Goal: Contribute content: Contribute content

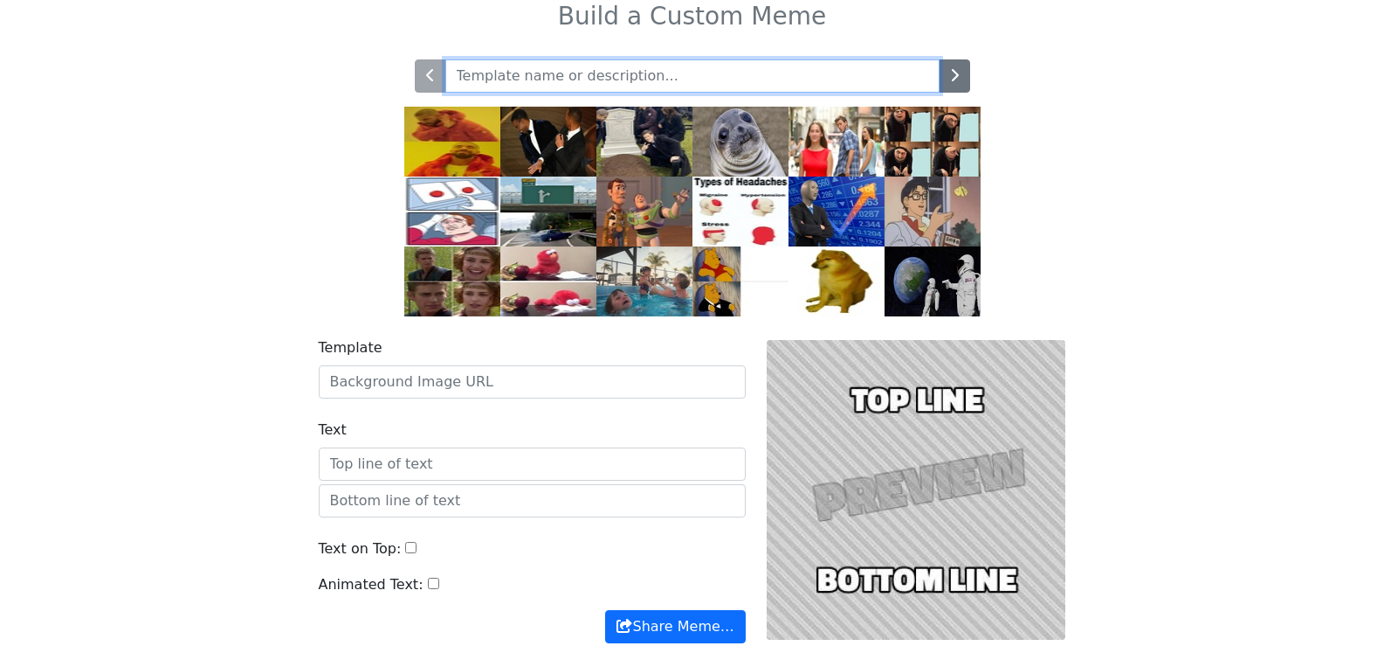
scroll to position [188, 0]
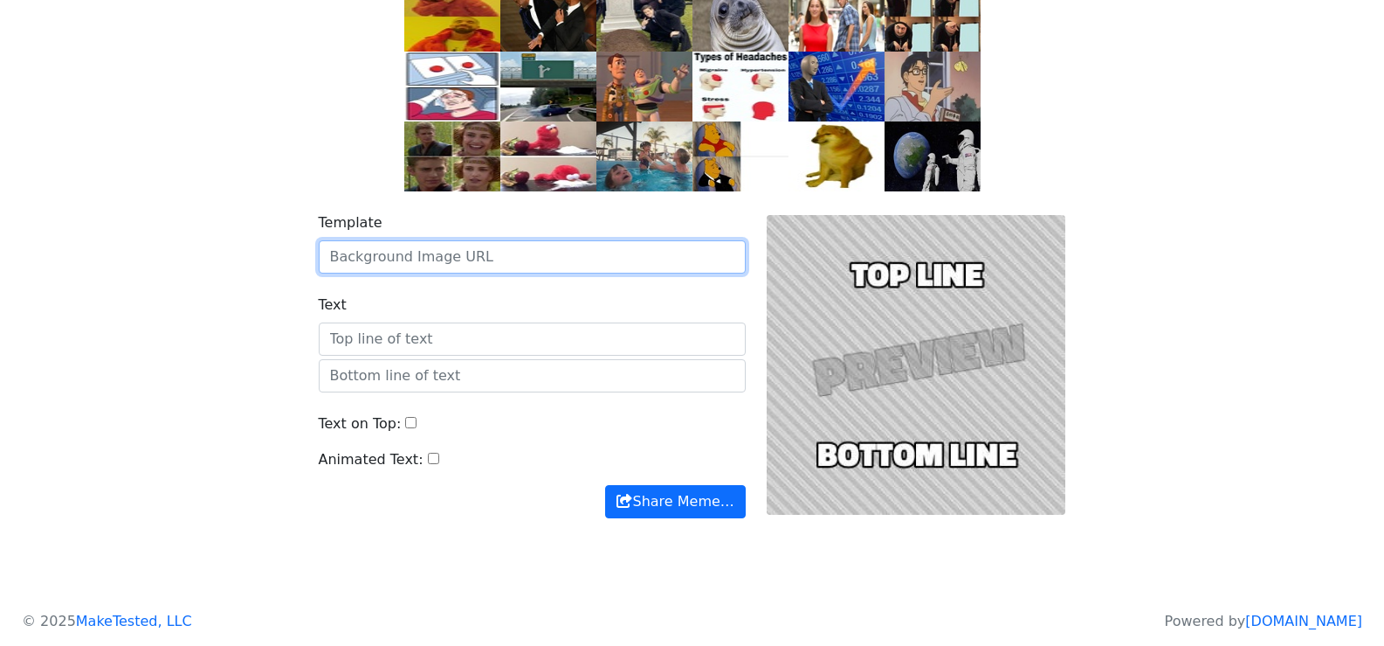
click at [553, 257] on input "Template" at bounding box center [532, 256] width 427 height 33
paste input "https://www.imgchest.com/p/9rydrm5ll7k"
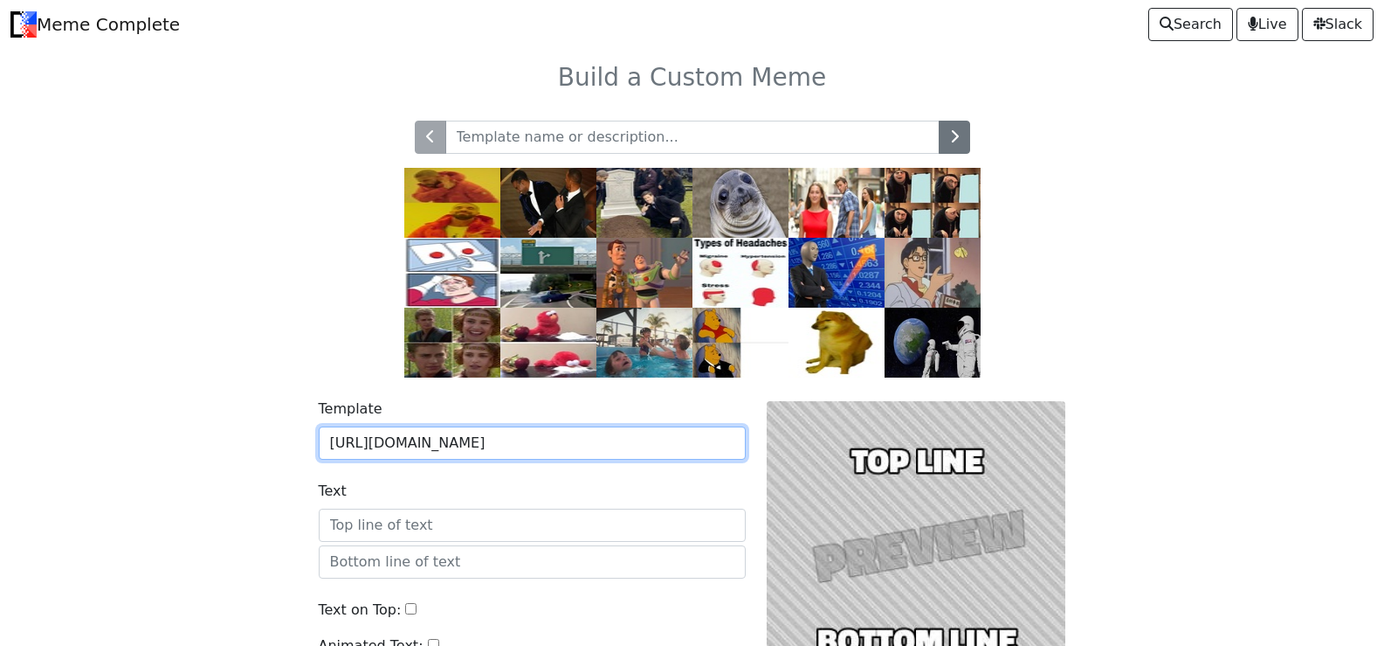
click at [649, 450] on input "https://www.imgchest.com/p/9rydrm5ll7k" at bounding box center [532, 442] width 427 height 33
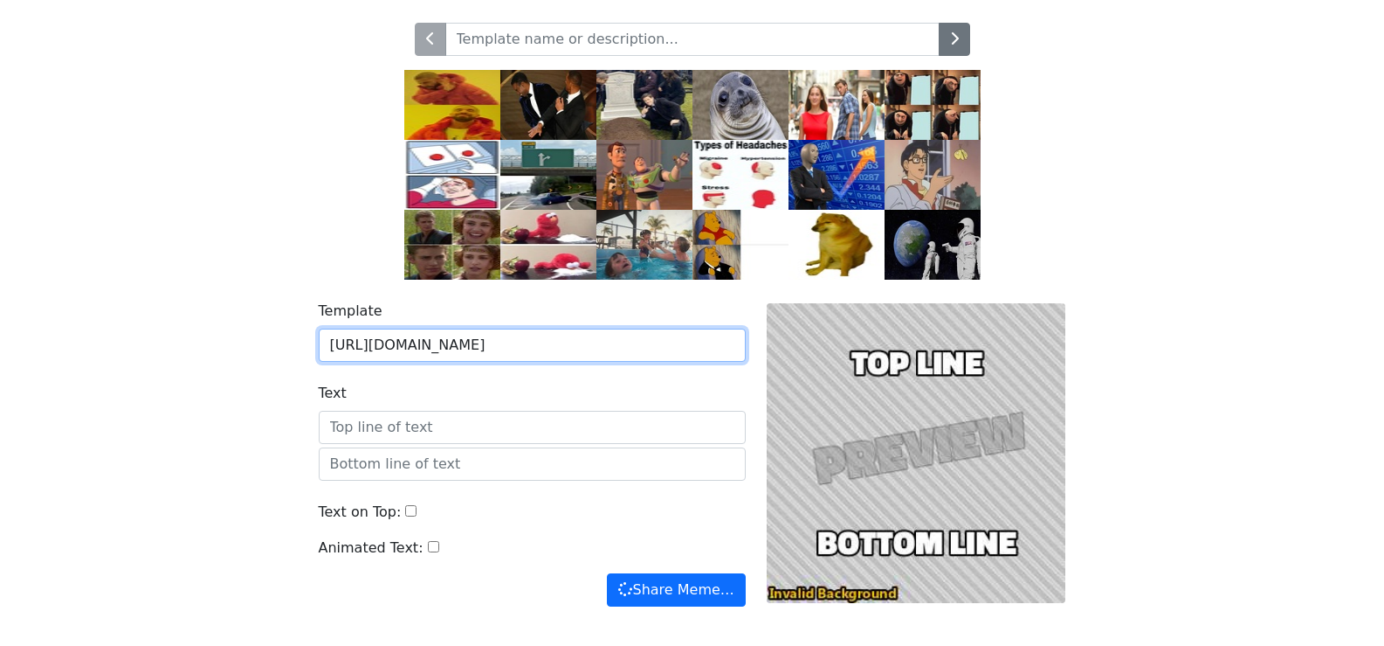
scroll to position [175, 0]
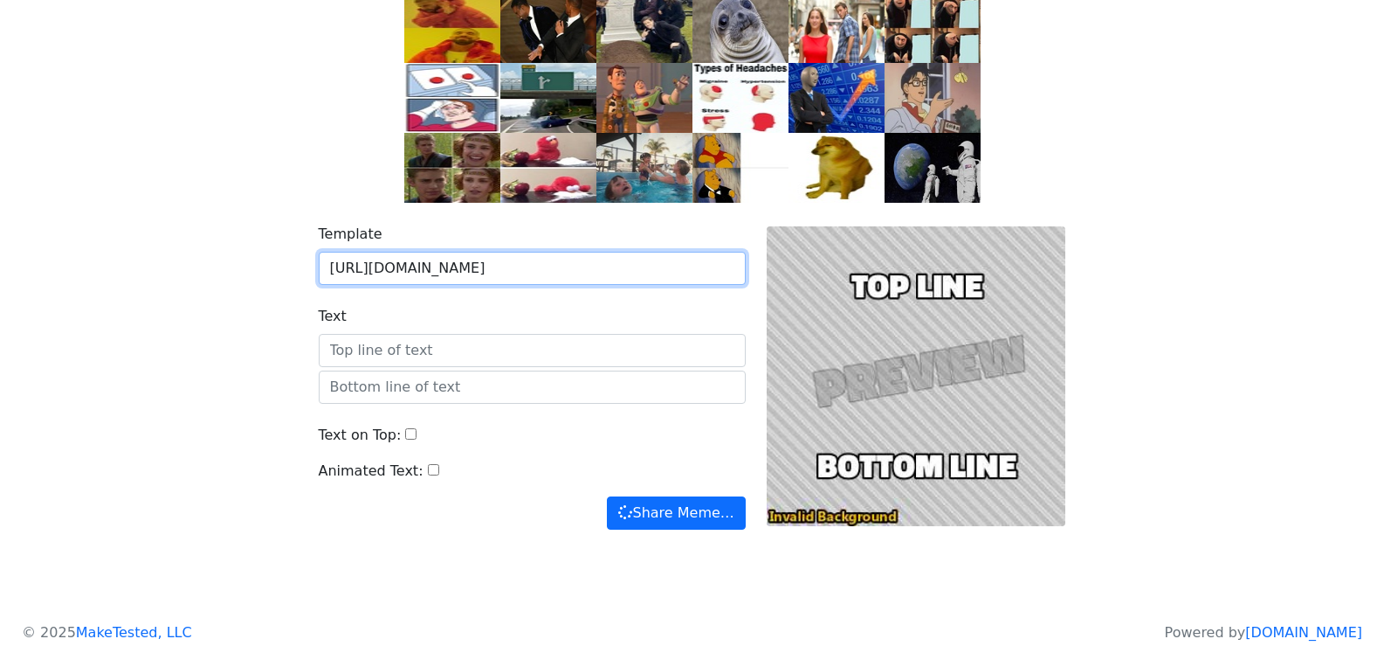
click at [581, 274] on input "https://www.imgchest.com/p/9rydrm5ll7k" at bounding box center [532, 268] width 427 height 33
paste input "cdn.imgchest.com/files/46acqpkkp67.gif"
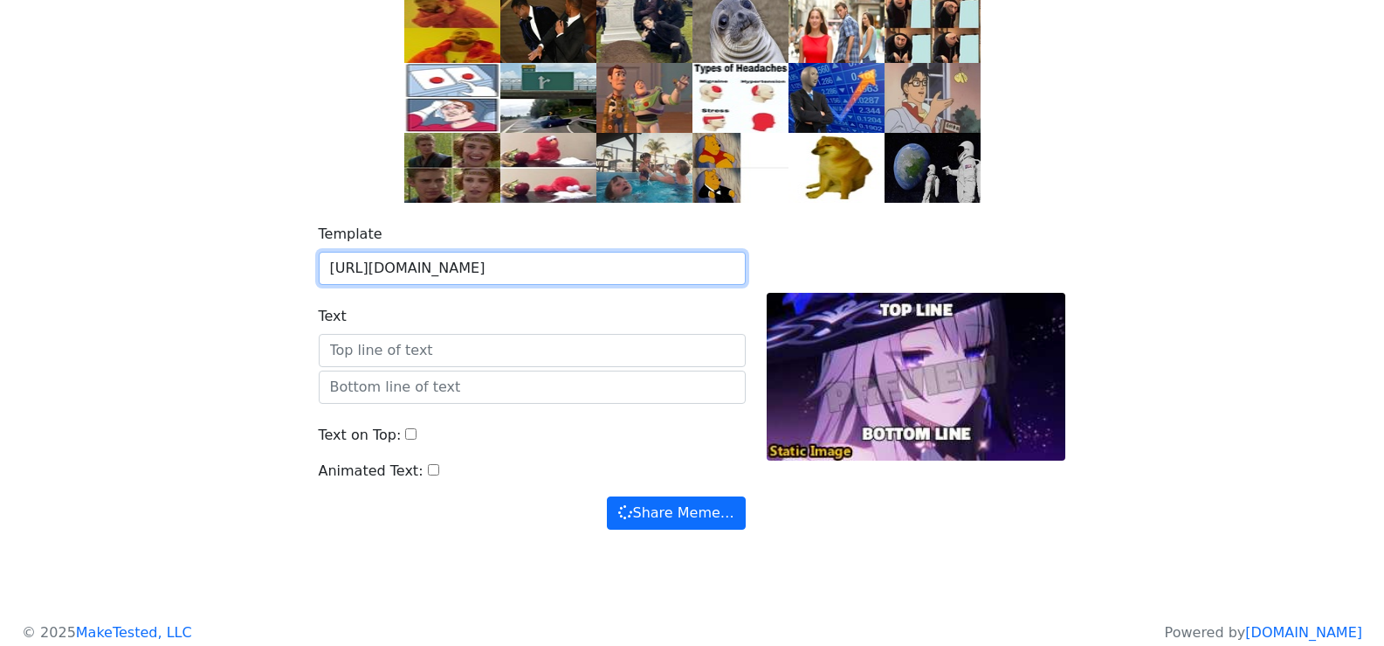
type input "https://cdn.imgchest.com/files/46acqpkkp67.gif"
click at [607, 496] on button "Share Meme…" at bounding box center [676, 512] width 138 height 33
click at [1150, 429] on div "Template https://cdn.imgchest.com/files/46acqpkkp67.gif Text Text on Top: Anima…" at bounding box center [692, 387] width 1153 height 369
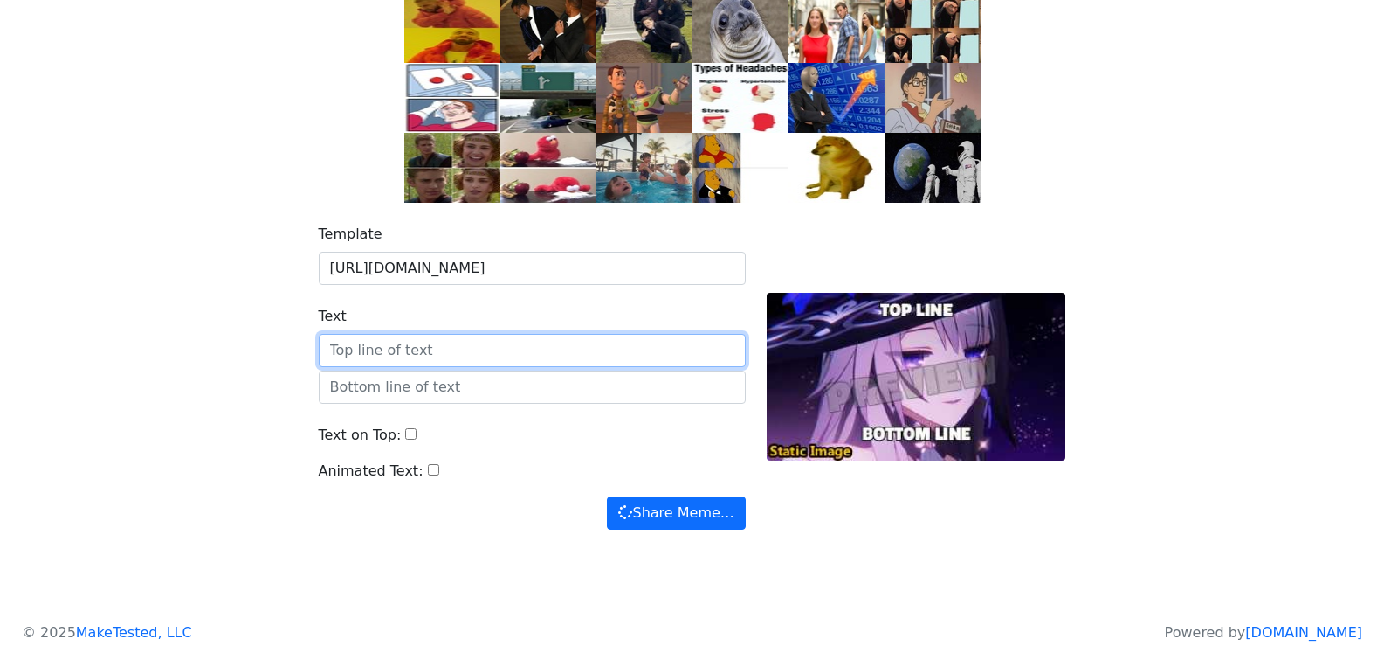
click at [532, 354] on input "Text" at bounding box center [532, 350] width 427 height 33
click at [1215, 343] on div "Template https://cdn.imgchest.com/files/46acqpkkp67.gif Text Text on Top: Anima…" at bounding box center [692, 387] width 1153 height 369
click at [956, 378] on div at bounding box center [916, 377] width 321 height 306
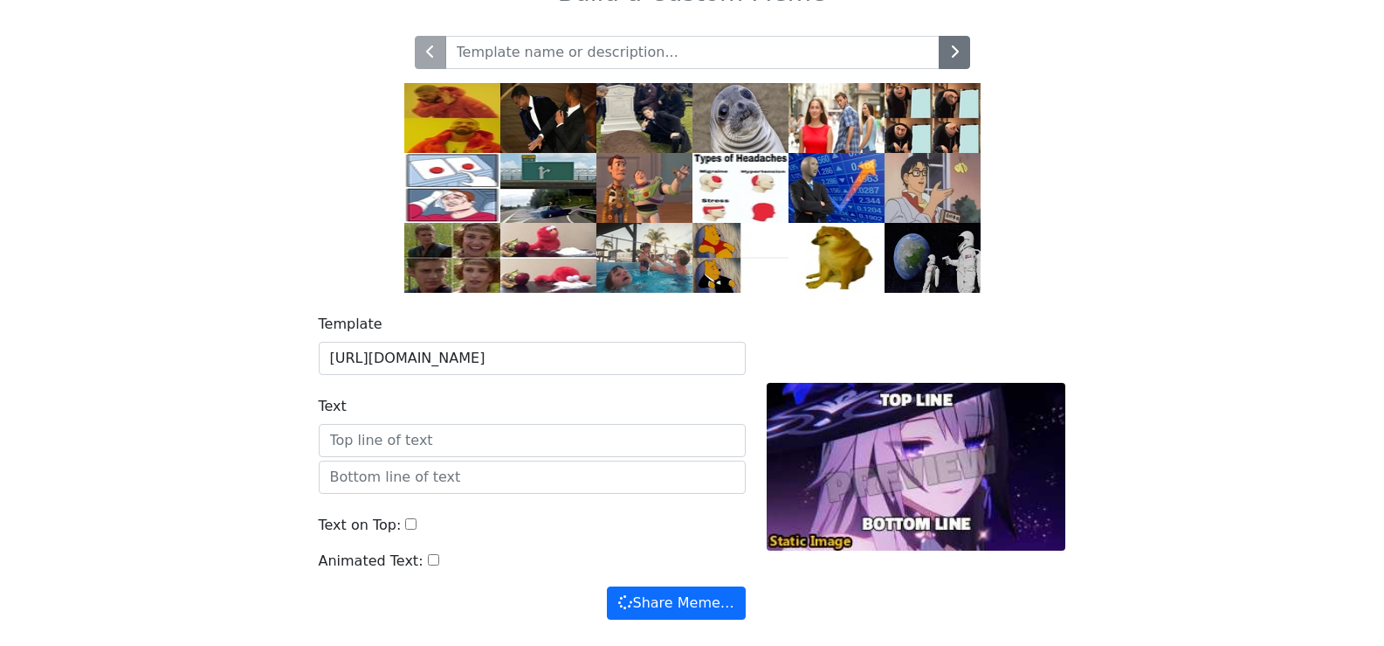
scroll to position [188, 0]
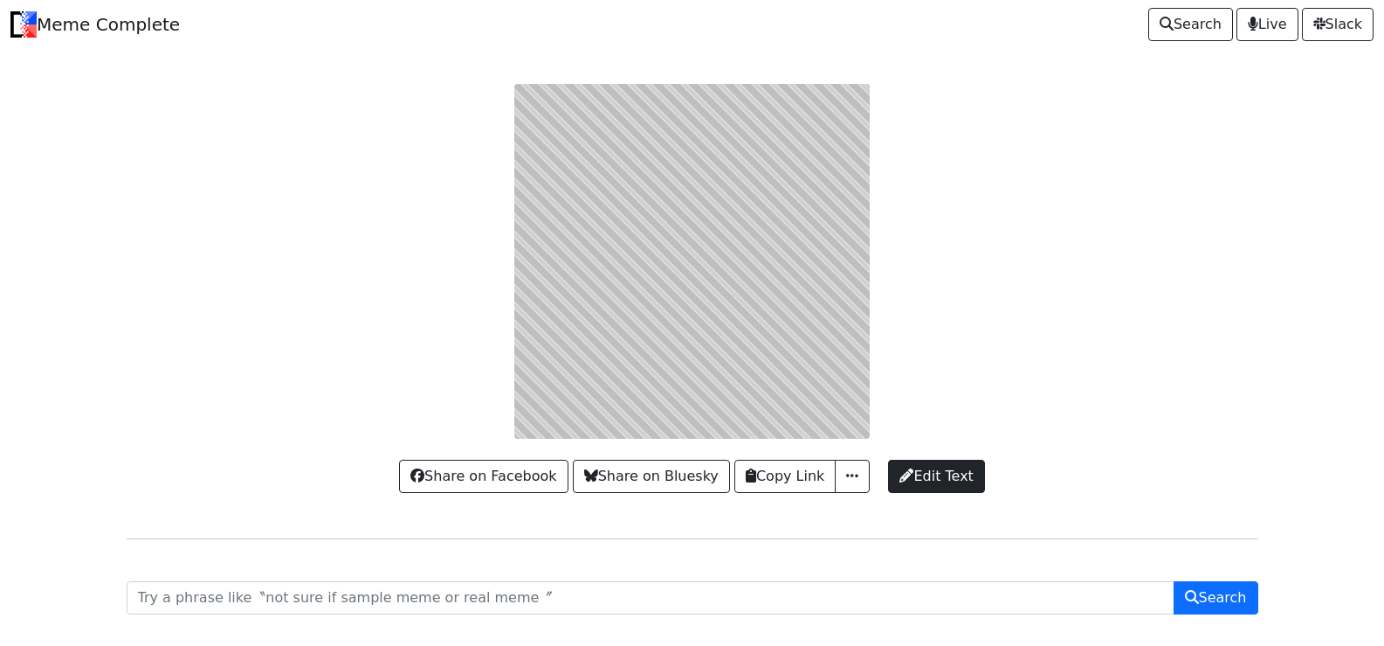
click at [727, 271] on div at bounding box center [692, 261] width 1153 height 355
click at [702, 229] on div at bounding box center [692, 261] width 1153 height 355
click at [701, 229] on div at bounding box center [692, 261] width 1153 height 355
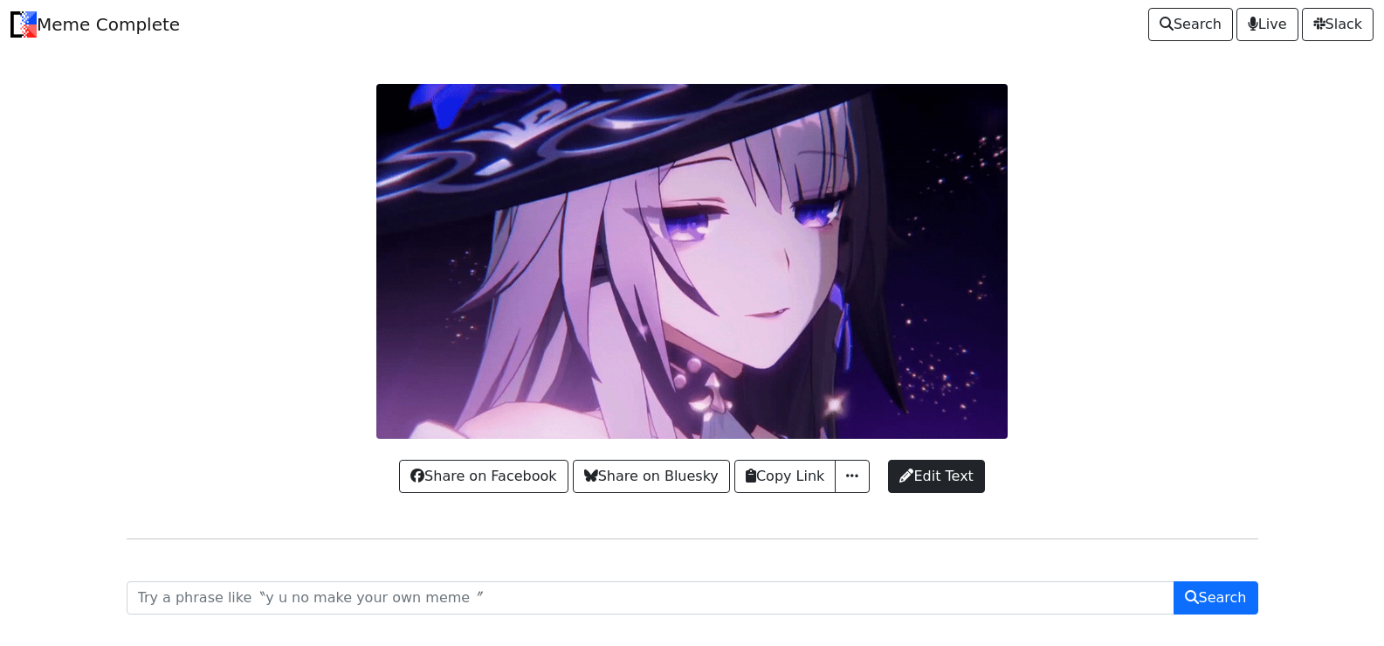
click at [1134, 292] on div at bounding box center [692, 261] width 1153 height 355
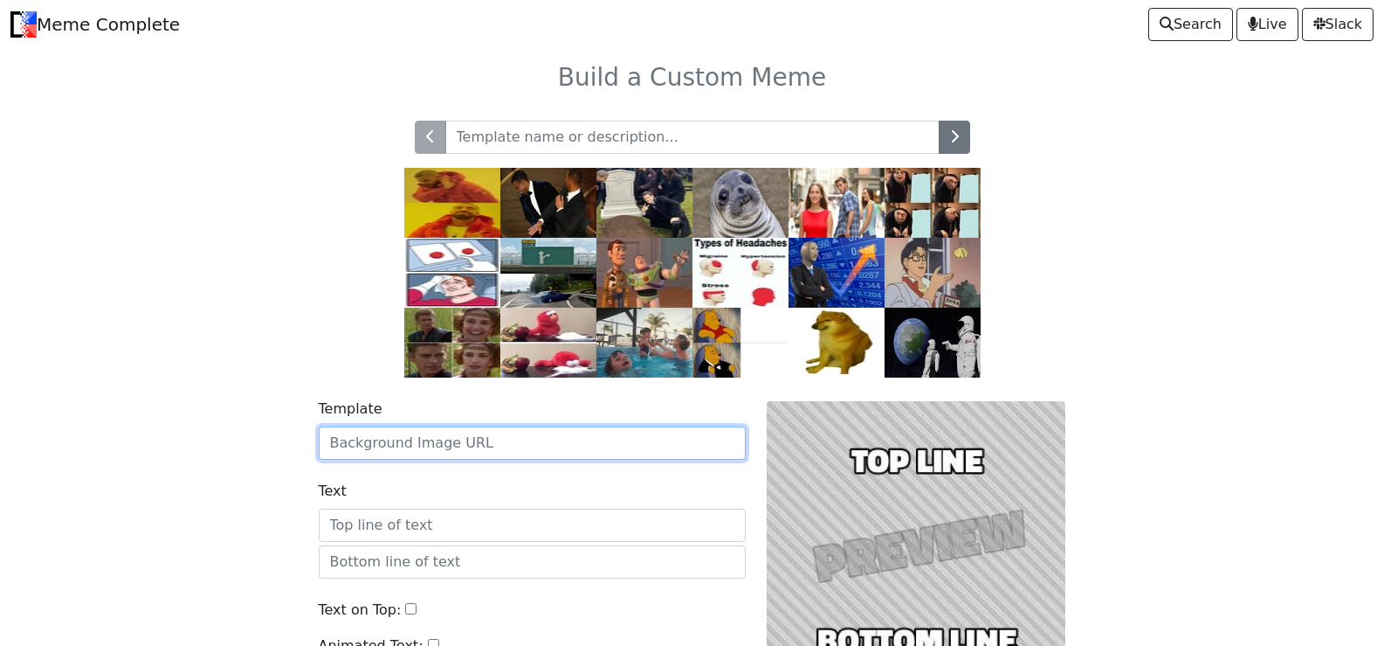
drag, startPoint x: 539, startPoint y: 457, endPoint x: 552, endPoint y: 452, distance: 14.1
click at [539, 457] on input "Template" at bounding box center [532, 442] width 427 height 33
paste input "https://cdn.imgchest.com/files/46acqpkkp67.gif"
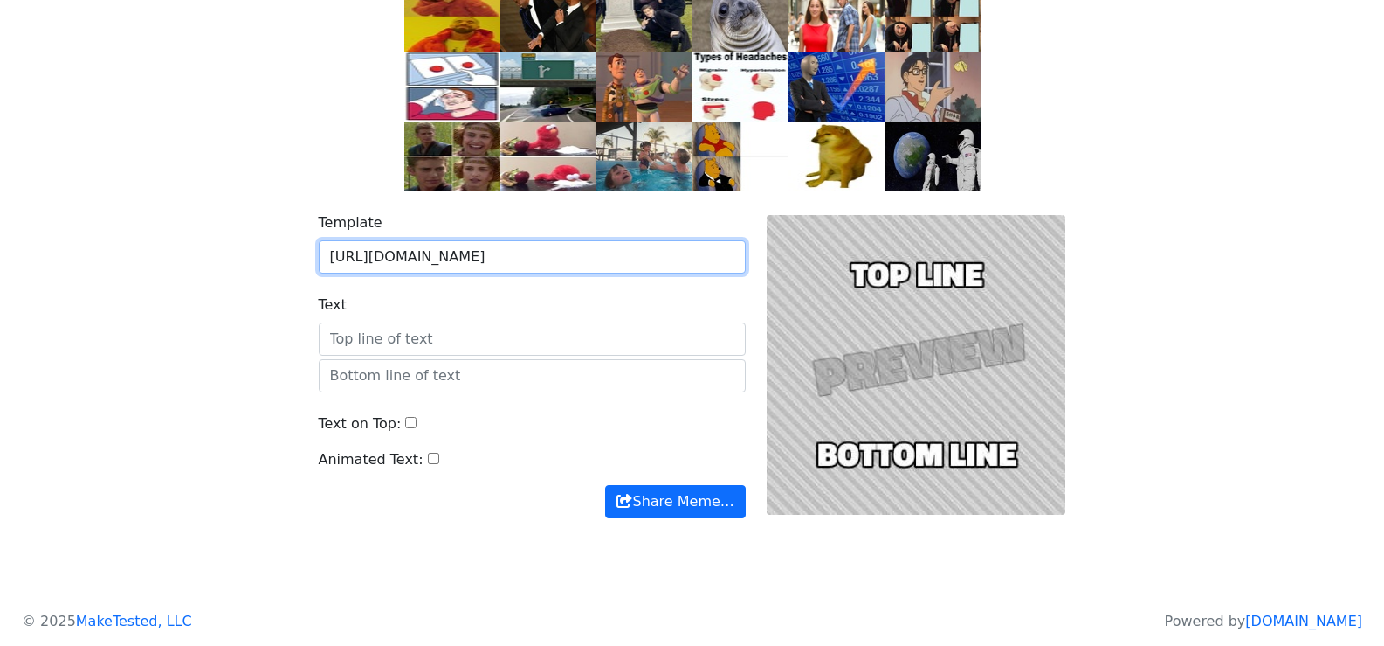
scroll to position [188, 0]
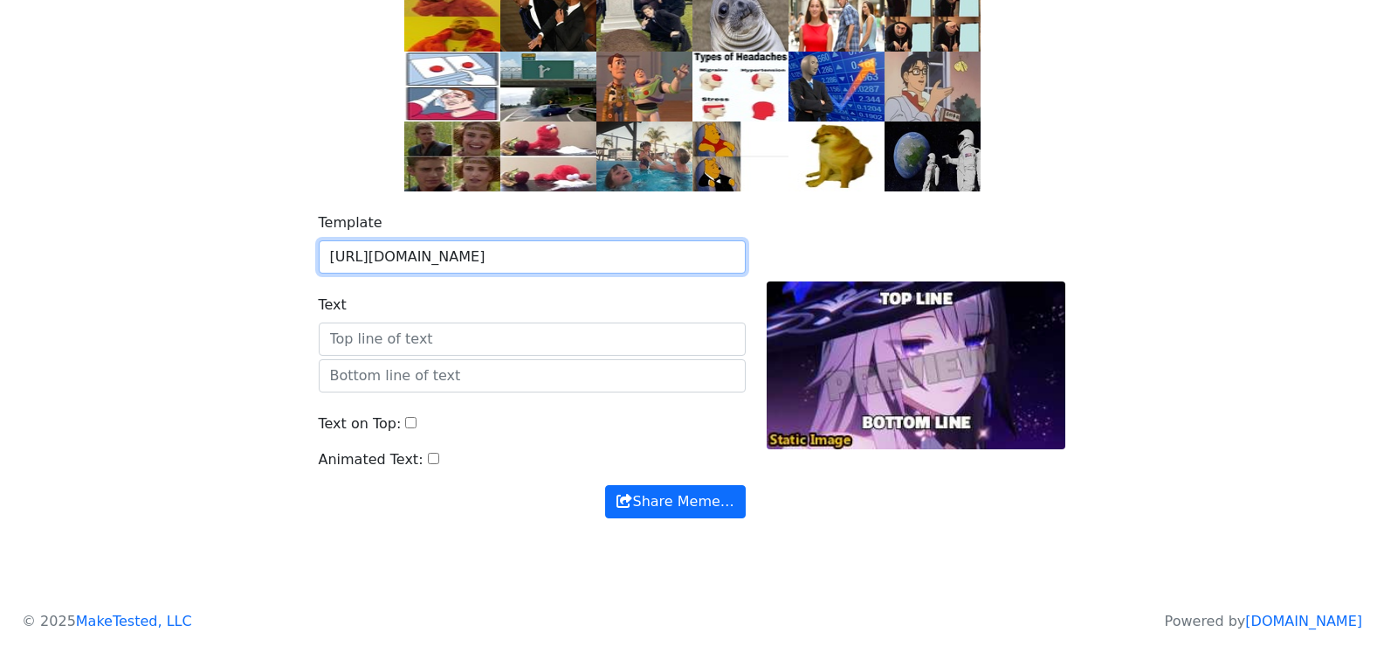
type input "https://cdn.imgchest.com/files/46acqpkkp67.gif"
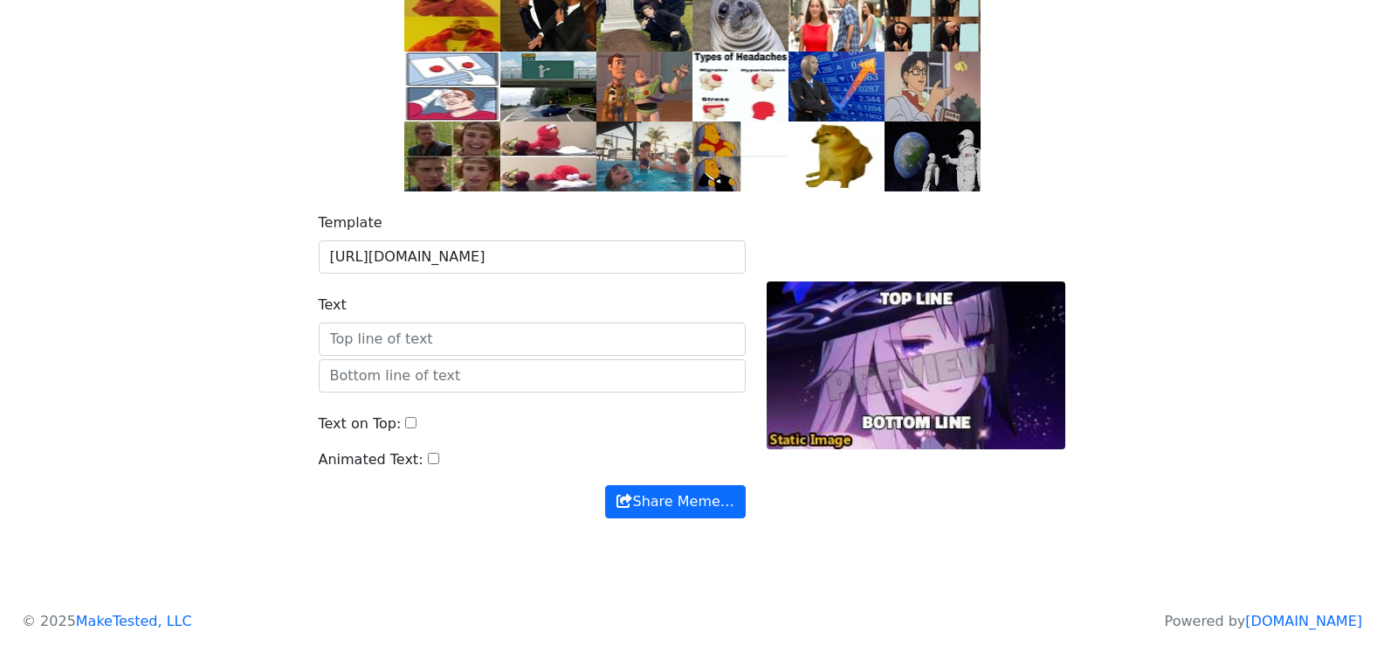
click at [1238, 300] on div "Template https://cdn.imgchest.com/files/46acqpkkp67.gif Text Text on Top: Anima…" at bounding box center [692, 375] width 1153 height 369
click at [563, 391] on div "Template https://cdn.imgchest.com/files/46acqpkkp67.gif Text Text on Top: Anima…" at bounding box center [532, 365] width 448 height 306
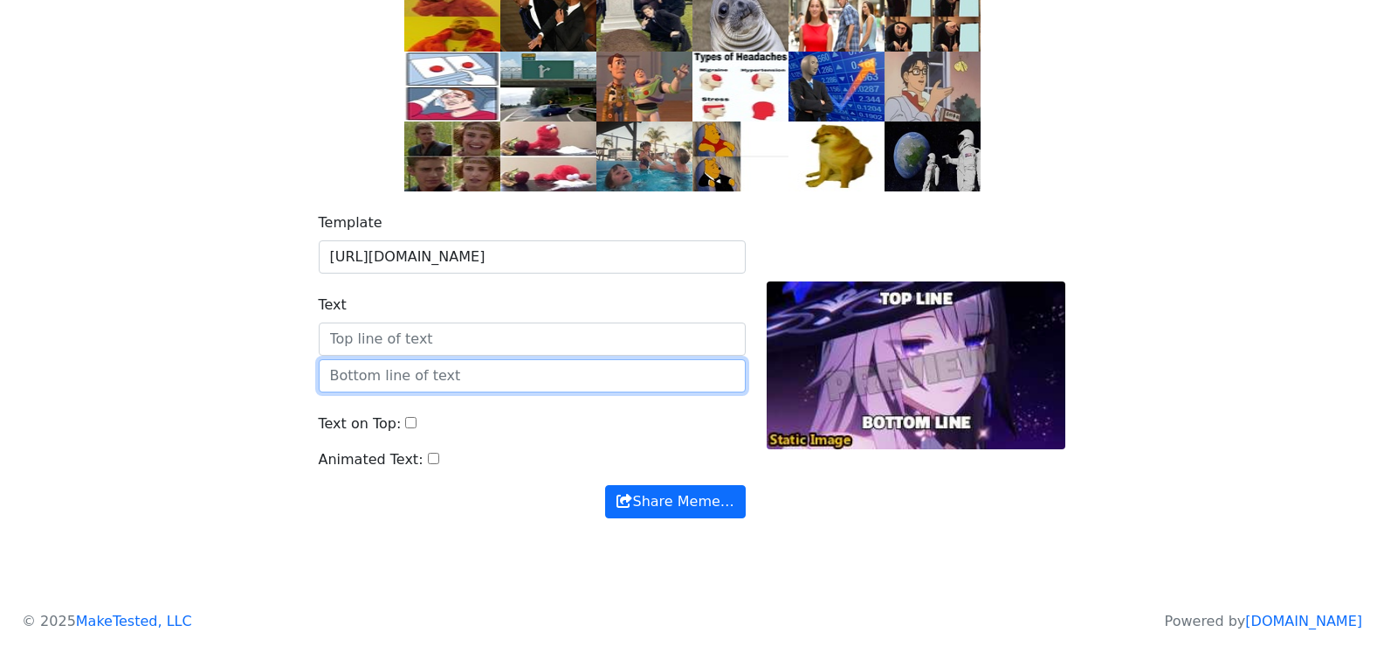
click at [563, 378] on input "text" at bounding box center [532, 375] width 427 height 33
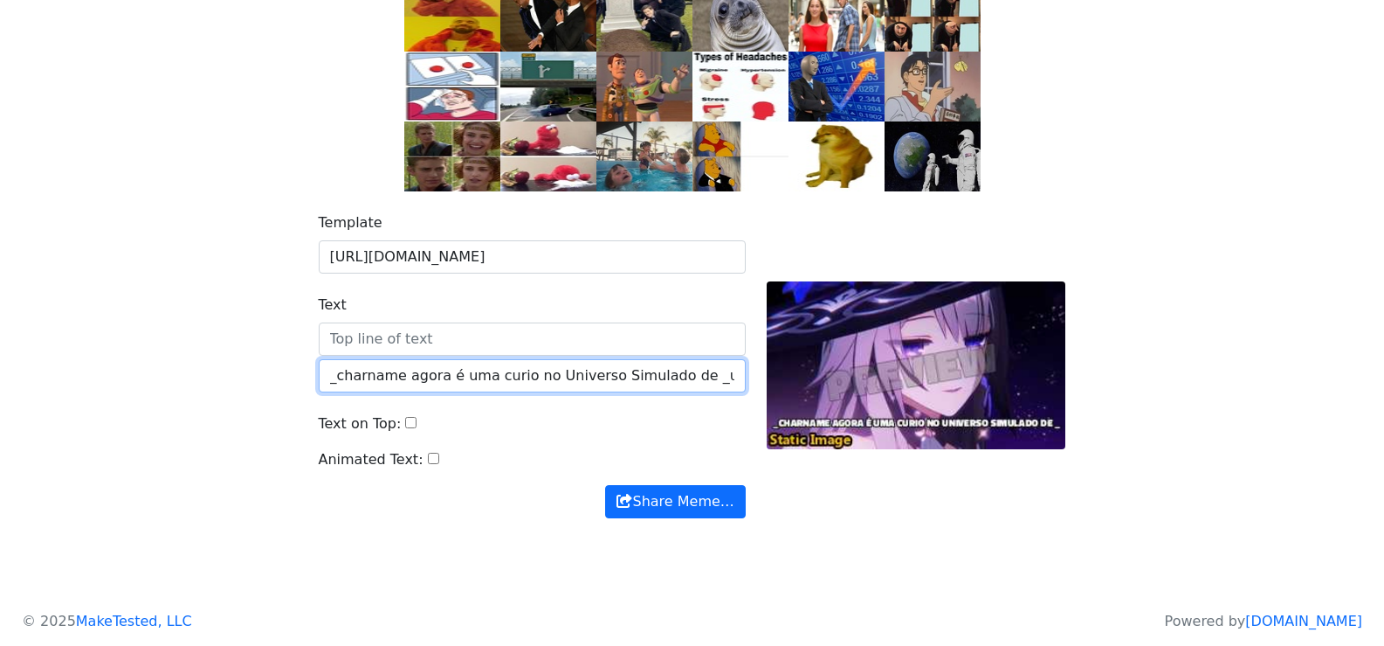
scroll to position [0, 6]
type input "_charname agora é uma curio no Universo Simulado de _username"
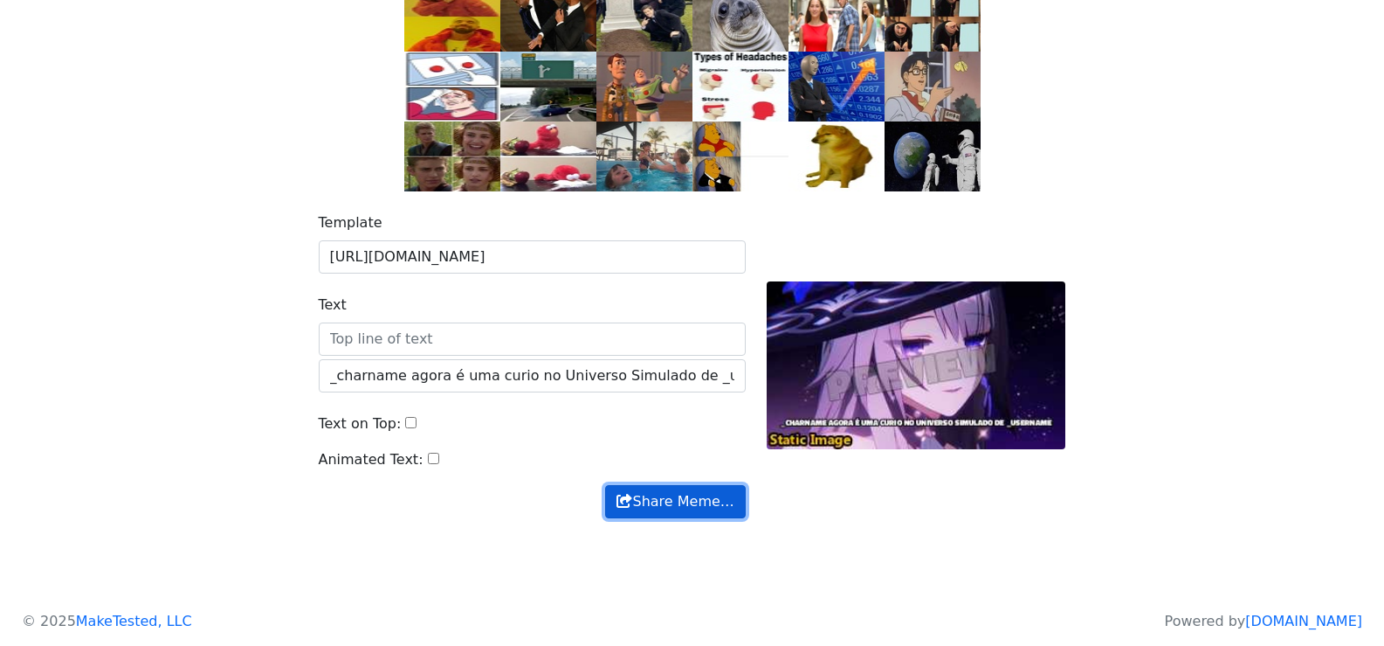
click at [678, 498] on button "Share Meme…" at bounding box center [675, 501] width 140 height 33
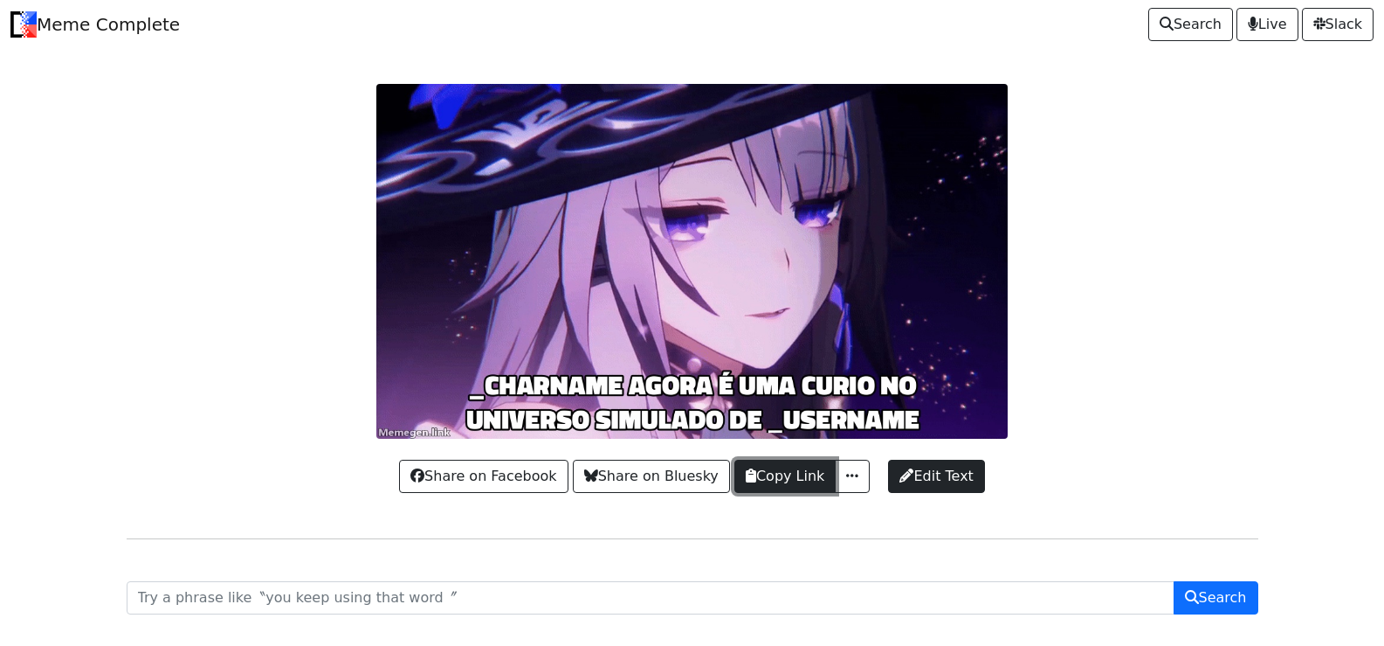
click at [806, 471] on button "Copy Link" at bounding box center [785, 475] width 101 height 33
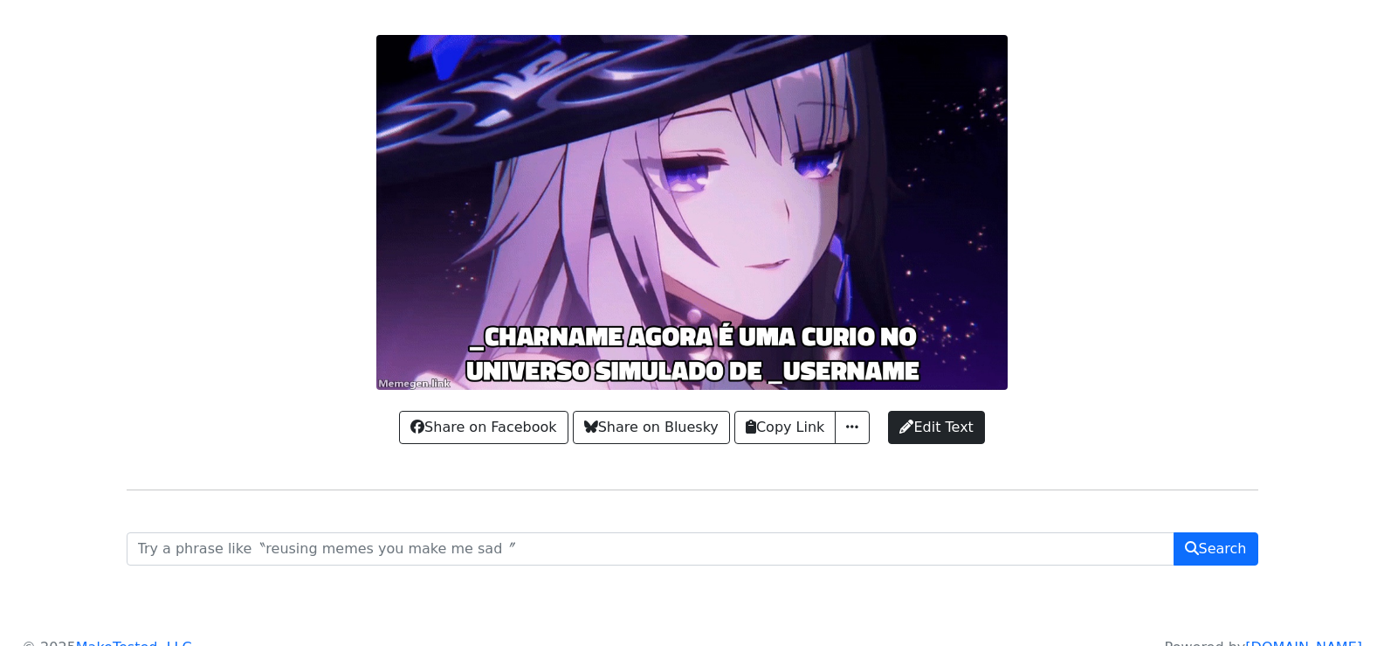
scroll to position [75, 0]
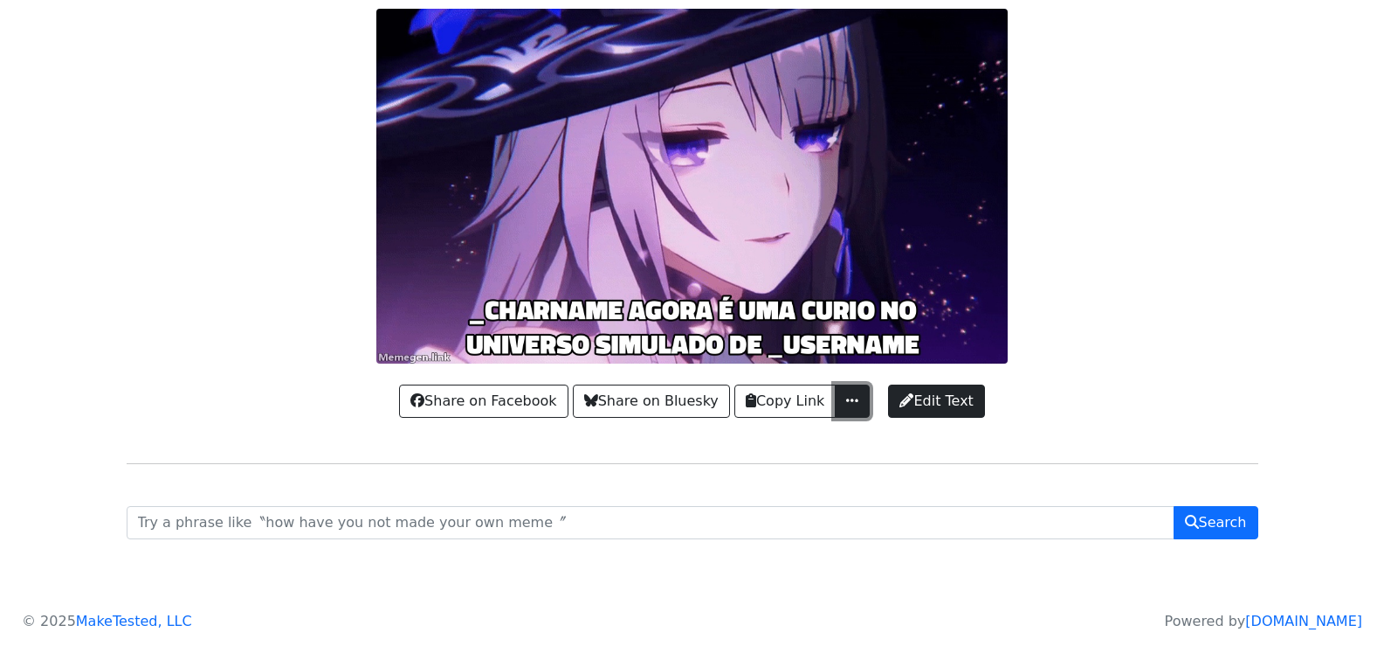
click at [859, 405] on button "button" at bounding box center [852, 400] width 35 height 33
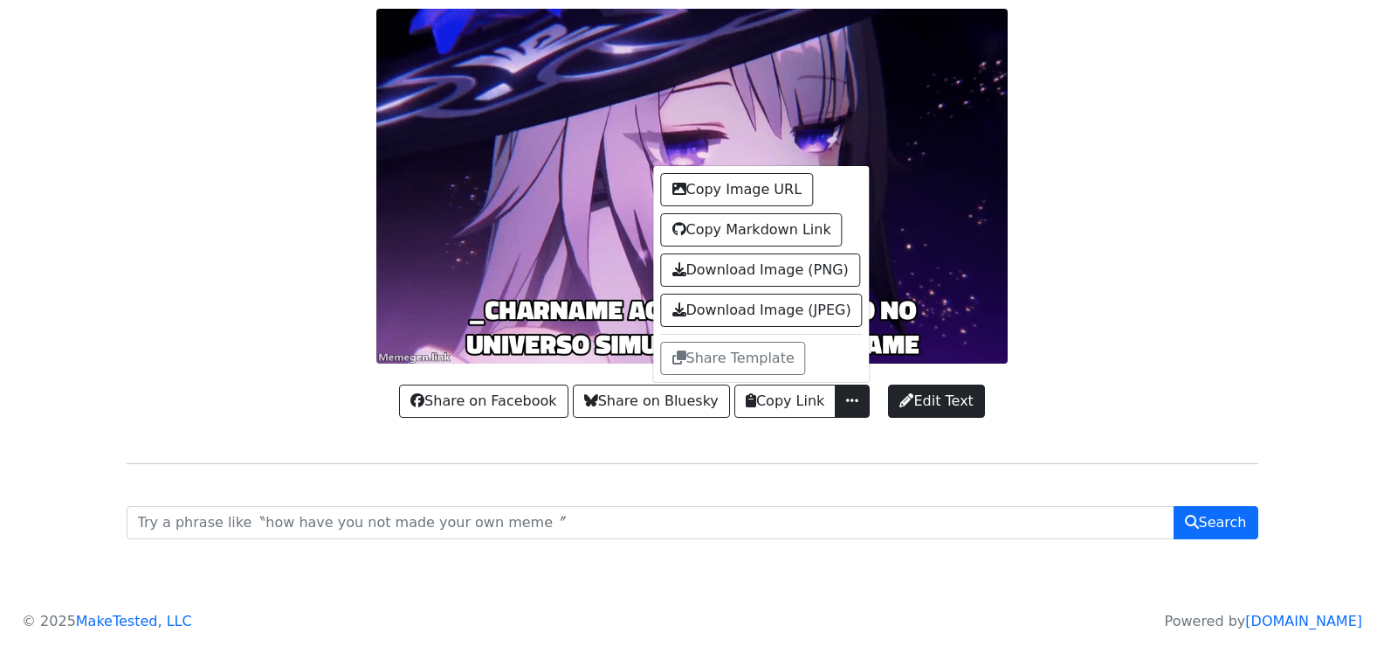
click at [1198, 303] on div at bounding box center [692, 186] width 1153 height 355
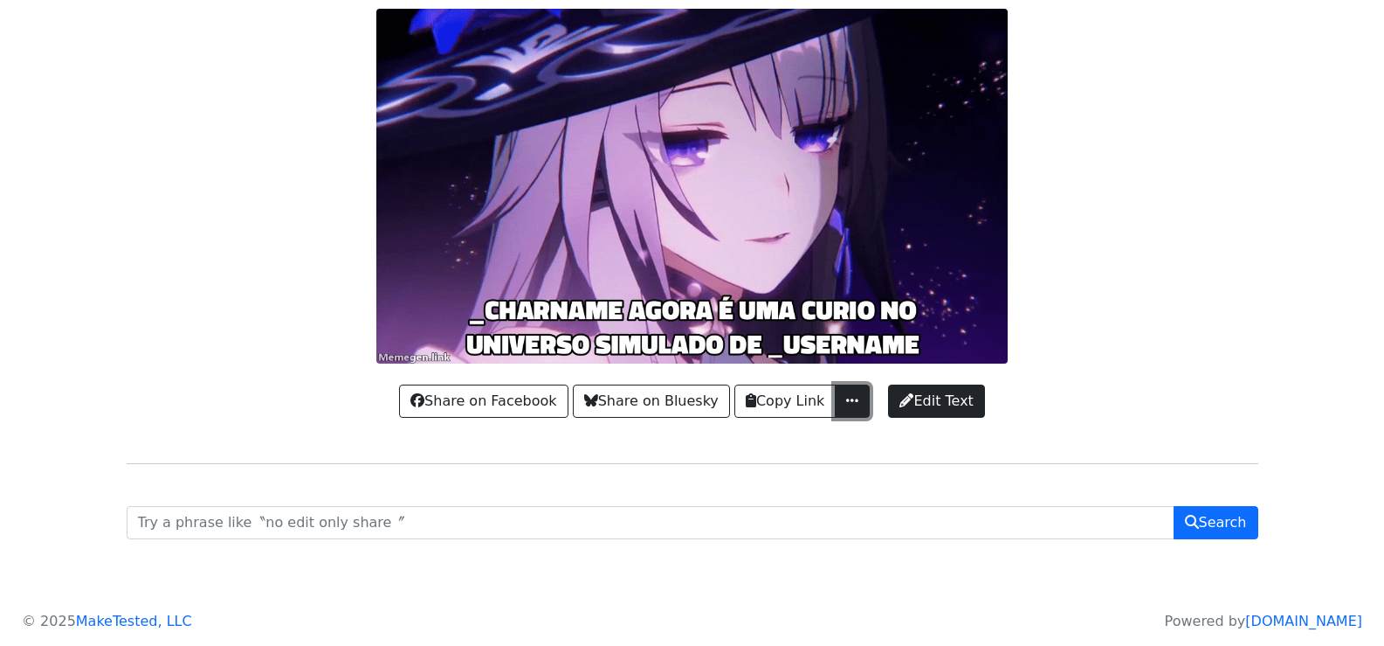
click at [855, 407] on span "button" at bounding box center [852, 400] width 17 height 14
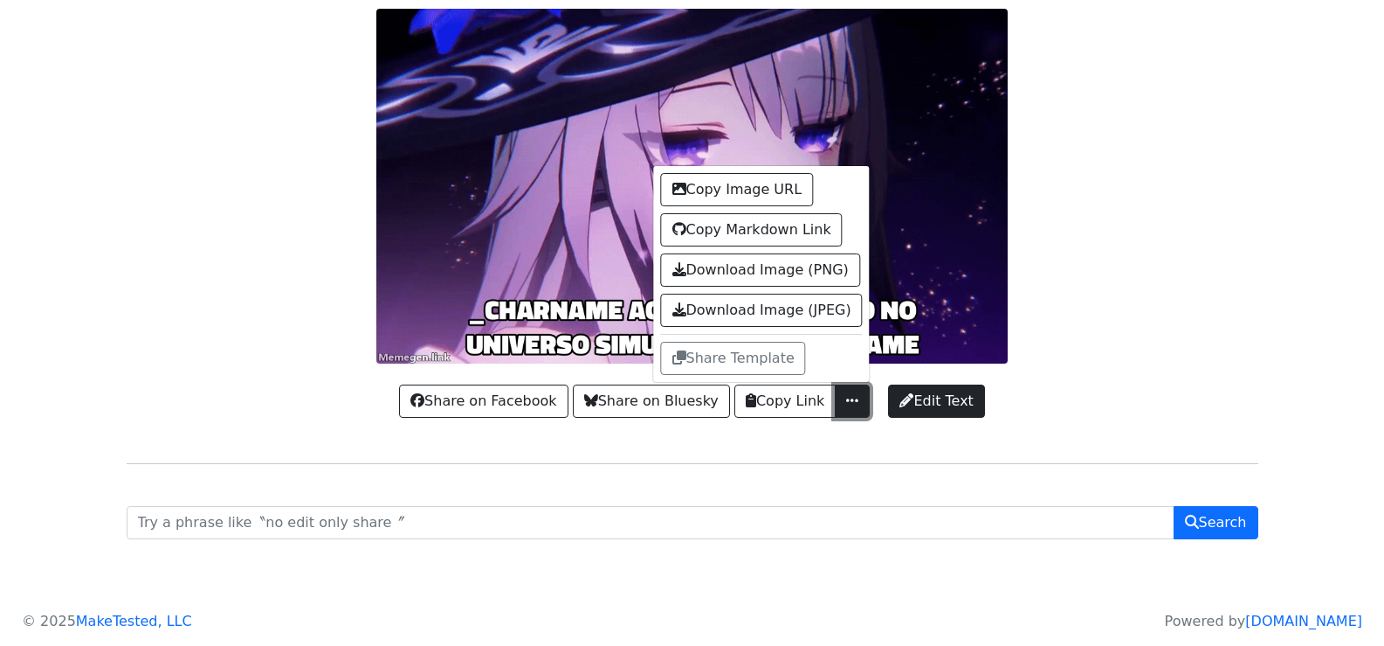
click at [853, 404] on span "button" at bounding box center [852, 400] width 17 height 14
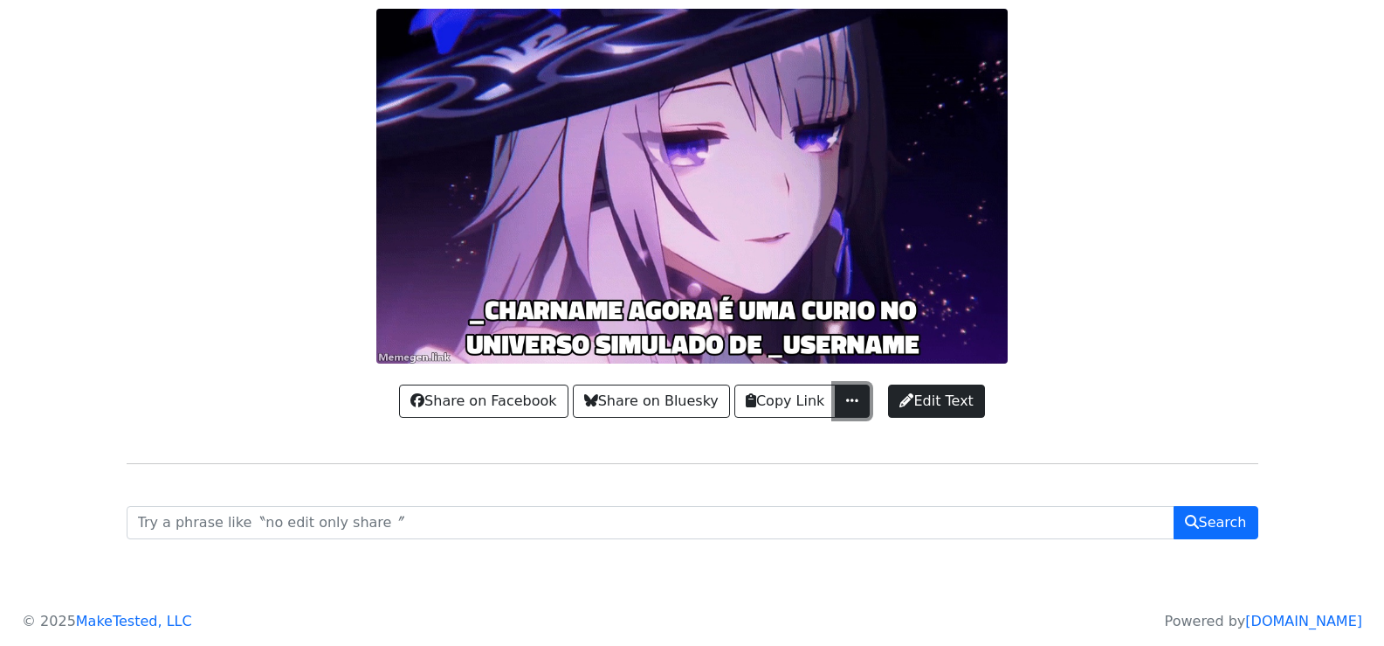
click at [853, 404] on span "button" at bounding box center [852, 400] width 17 height 14
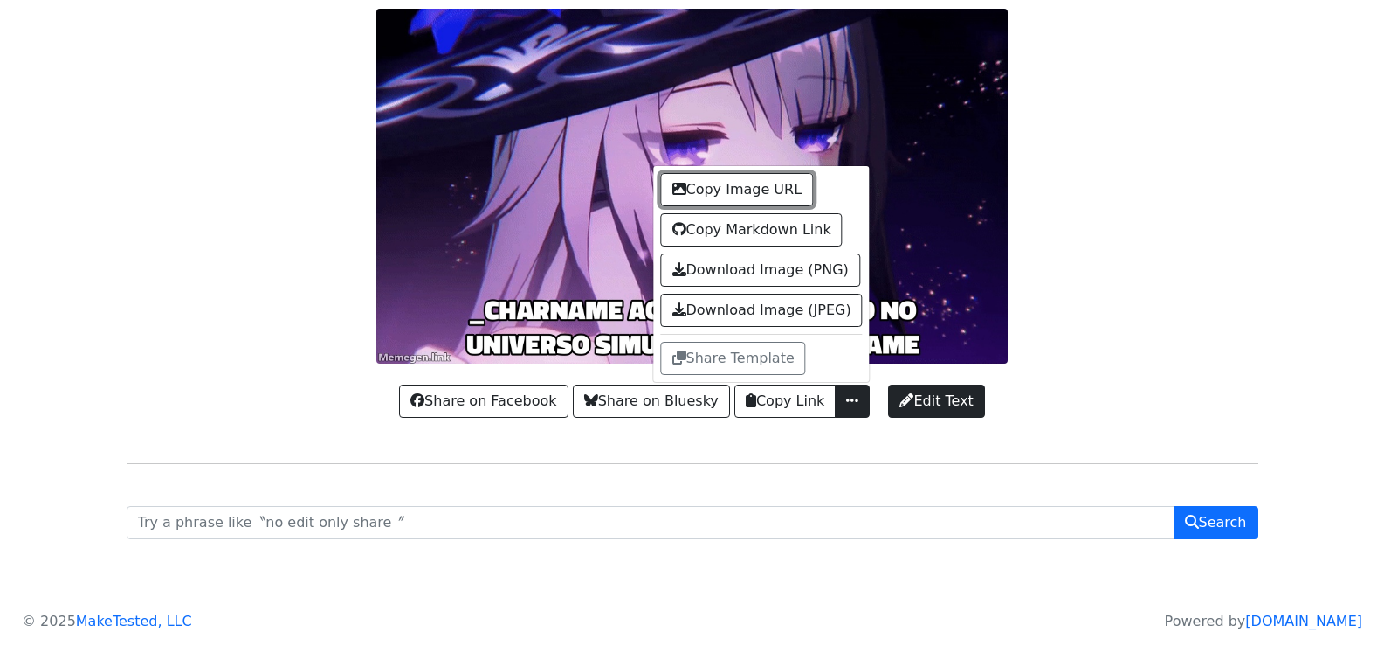
click at [760, 197] on button "Copy Image URL" at bounding box center [737, 189] width 153 height 33
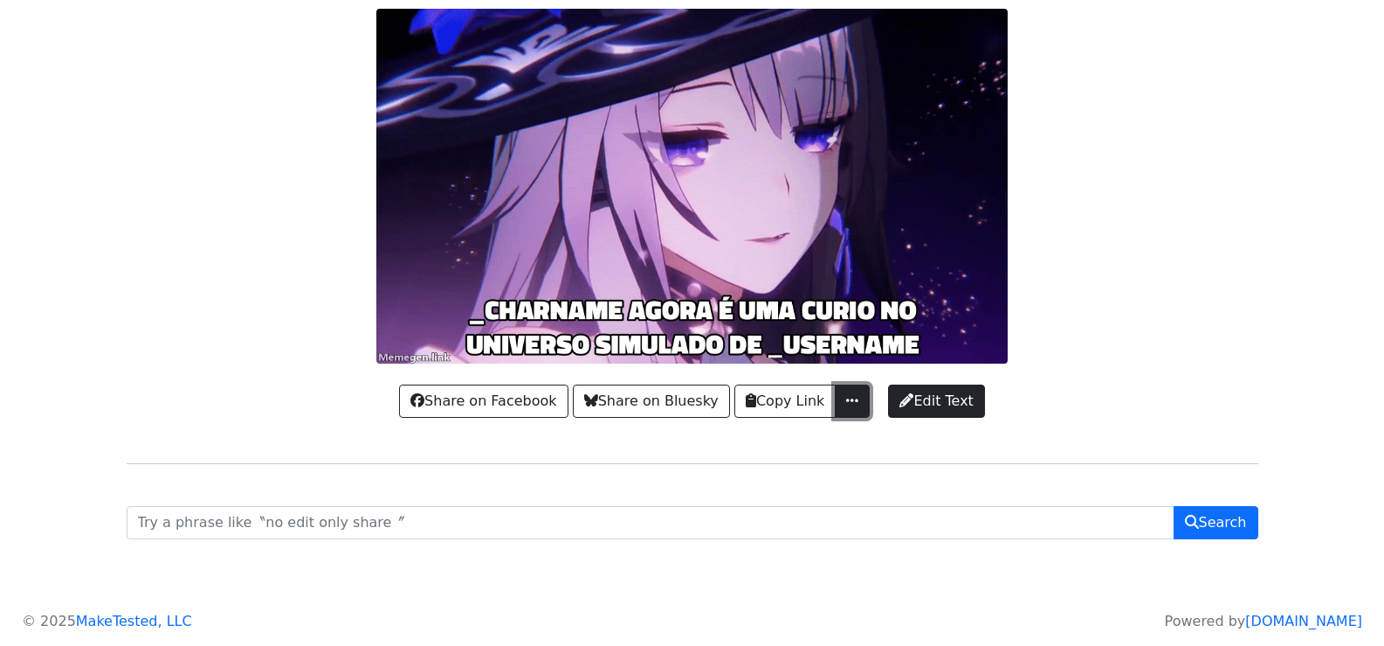
click at [850, 387] on button "button" at bounding box center [852, 400] width 35 height 33
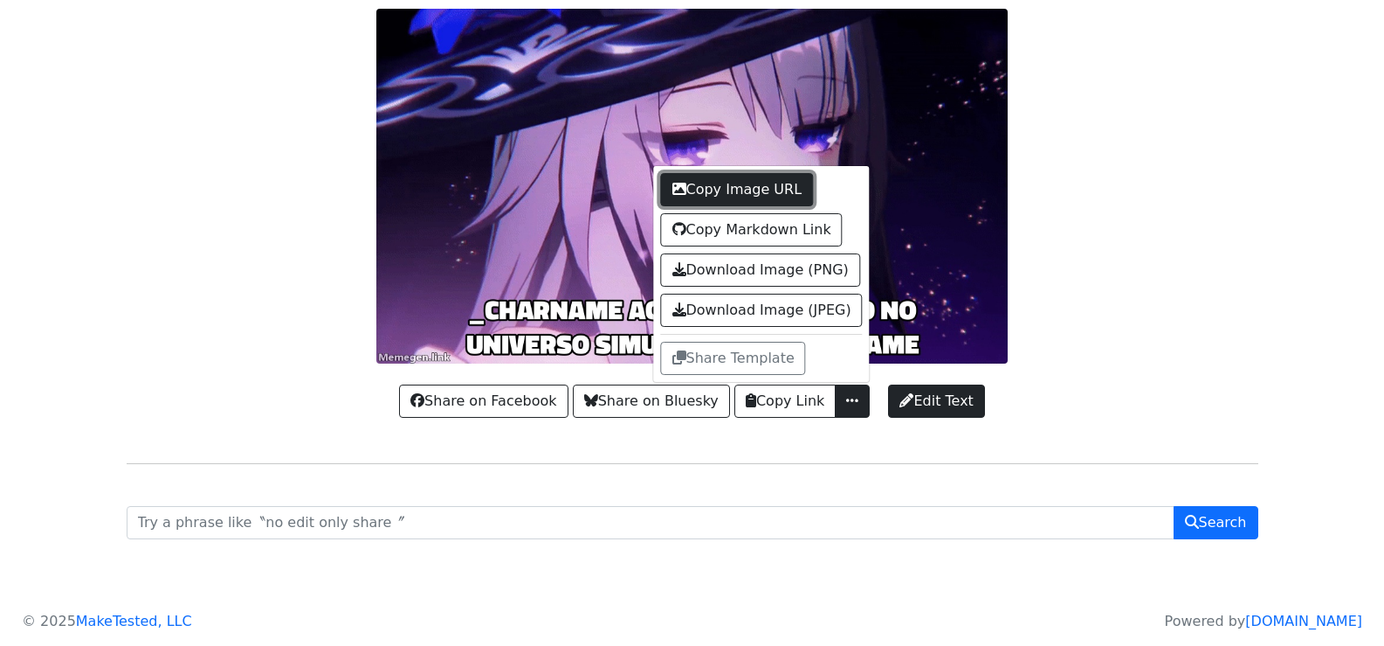
click at [749, 197] on button "Copy Image URL" at bounding box center [737, 189] width 153 height 33
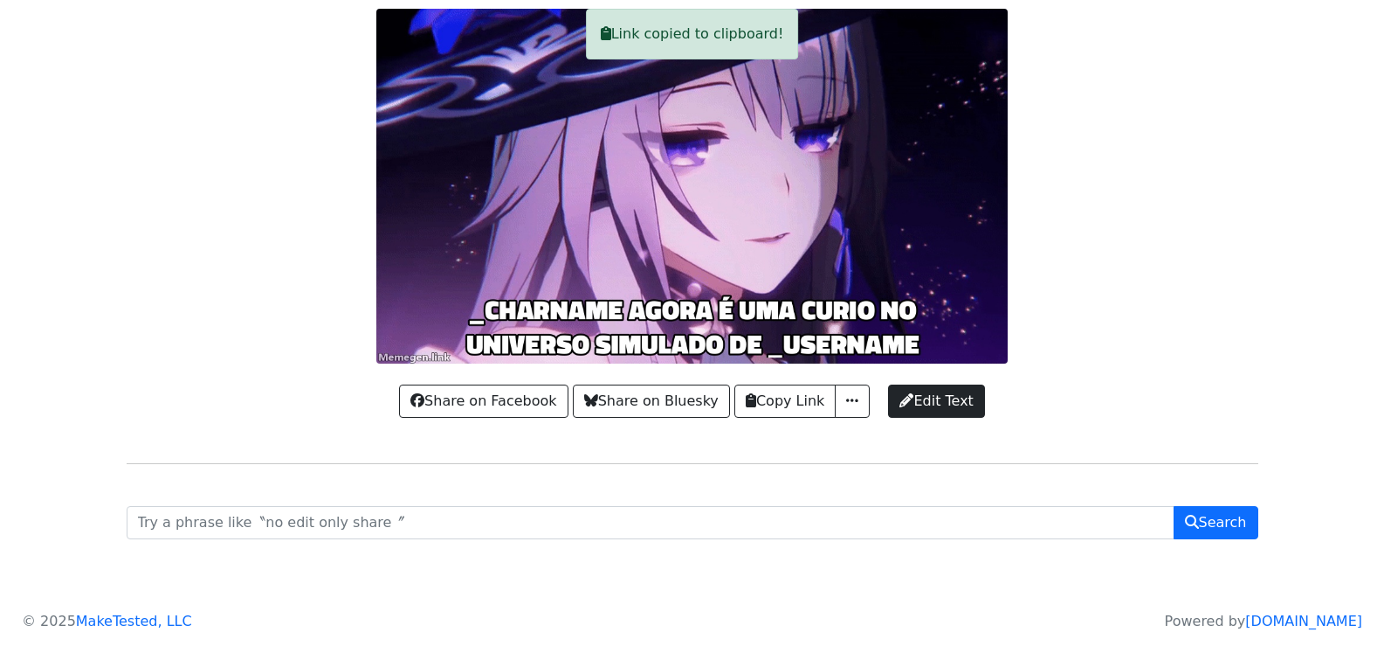
click at [1166, 218] on div at bounding box center [692, 186] width 1153 height 355
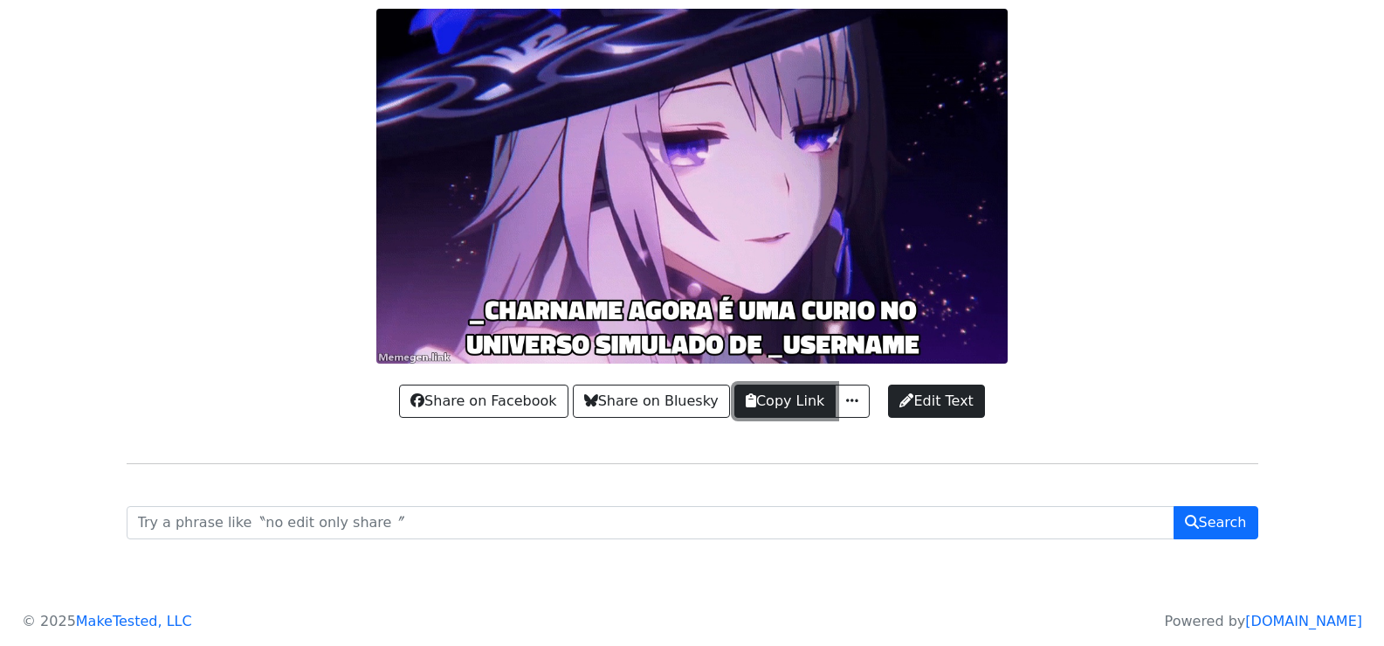
click at [783, 410] on button "Copy Link" at bounding box center [785, 400] width 101 height 33
click at [857, 399] on span "button" at bounding box center [852, 400] width 17 height 14
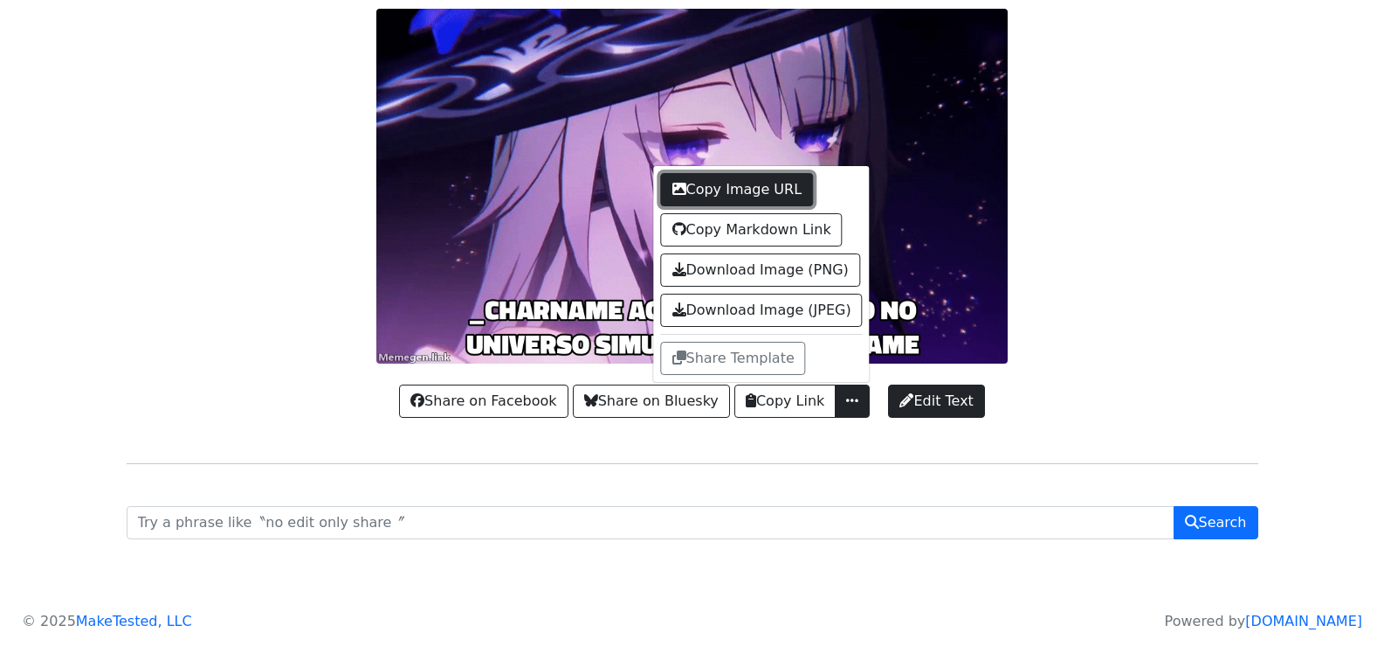
click at [791, 184] on button "Copy Image URL" at bounding box center [737, 189] width 153 height 33
